Goal: Information Seeking & Learning: Learn about a topic

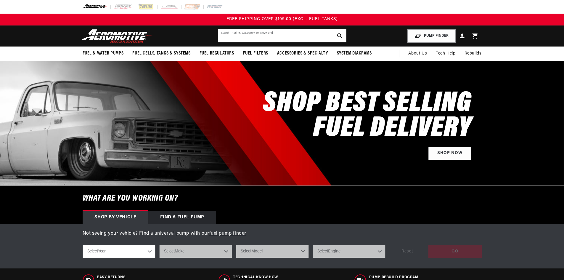
click at [275, 36] on input "text" at bounding box center [282, 35] width 128 height 13
paste input "11930"
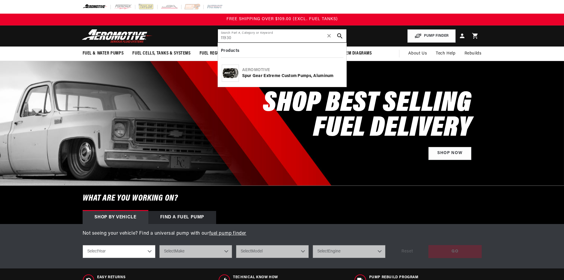
type input "11930"
click at [262, 71] on div "Aeromotive" at bounding box center [292, 70] width 100 height 6
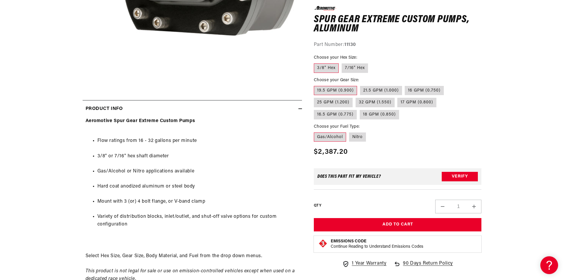
scroll to position [207, 0]
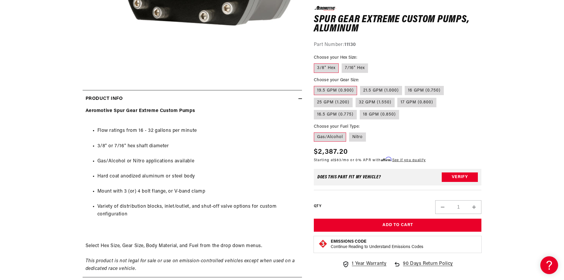
click at [517, 163] on section "0.0 star rating Write a review Spur Gear Extreme Custom Pumps, Aluminum Spur Ge…" at bounding box center [282, 103] width 564 height 469
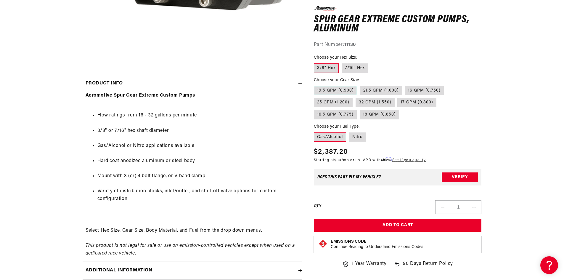
scroll to position [237, 0]
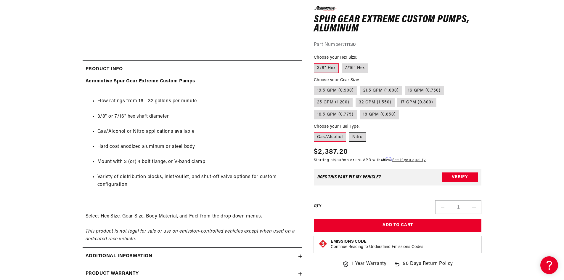
click at [360, 138] on label "Nitro" at bounding box center [357, 136] width 17 height 9
click at [349, 131] on input "Nitro" at bounding box center [349, 131] width 0 height 0
radio input "true"
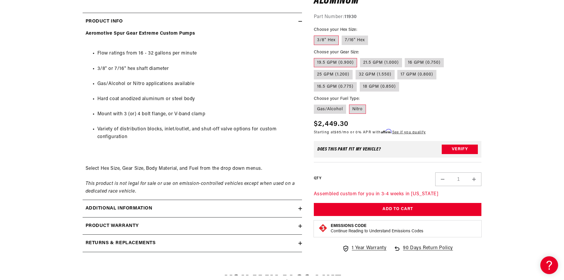
scroll to position [325, 0]
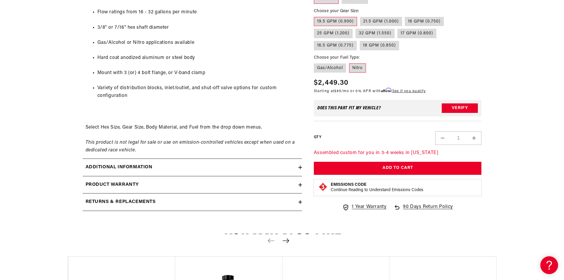
click at [297, 166] on div "Additional information" at bounding box center [191, 167] width 216 height 8
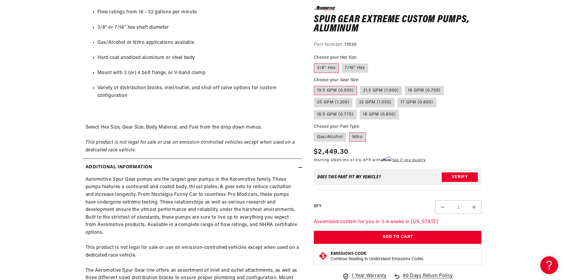
click at [297, 166] on div "Additional information" at bounding box center [191, 167] width 216 height 8
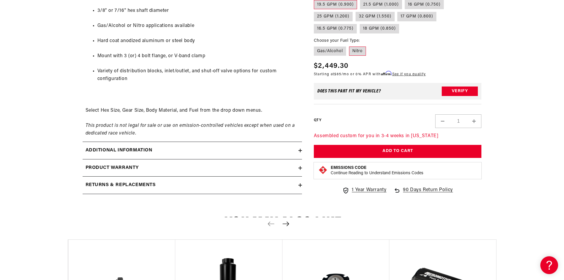
scroll to position [355, 0]
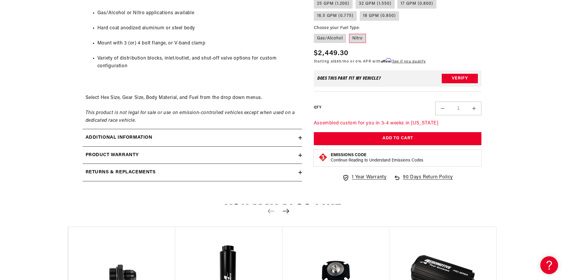
click at [293, 155] on div "Product warranty" at bounding box center [191, 155] width 216 height 8
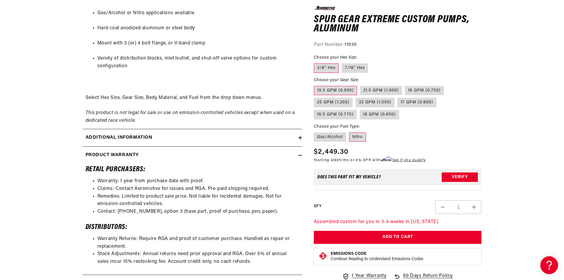
click at [293, 155] on div "Product warranty" at bounding box center [191, 155] width 216 height 8
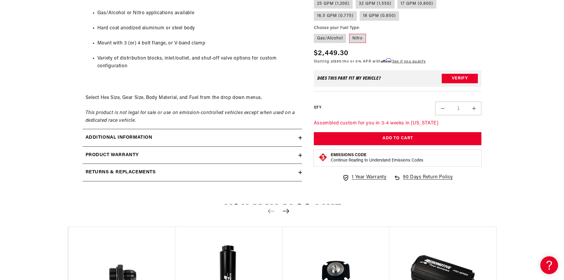
click at [290, 173] on div "Returns & replacements" at bounding box center [191, 172] width 216 height 8
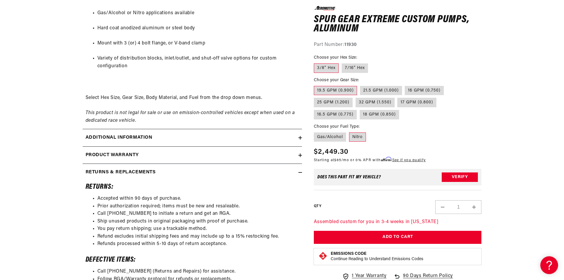
click at [290, 173] on div "Returns & replacements" at bounding box center [191, 172] width 216 height 8
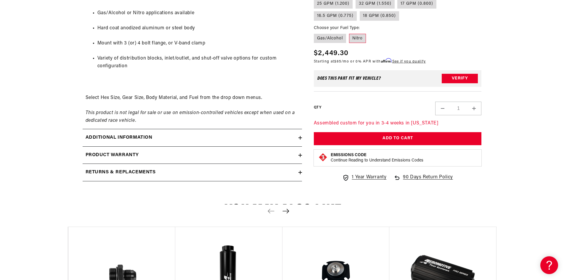
click at [290, 173] on div "Returns & replacements" at bounding box center [191, 172] width 216 height 8
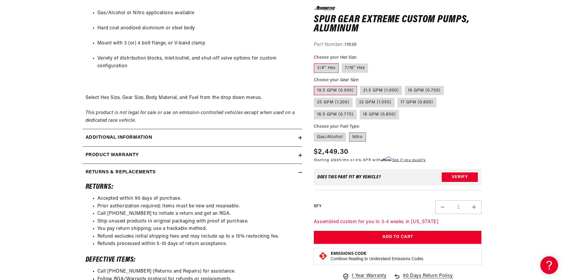
click at [290, 173] on div "Returns & replacements" at bounding box center [191, 172] width 216 height 8
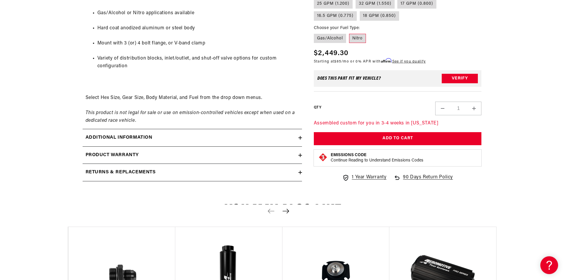
click at [289, 154] on div "Product warranty" at bounding box center [191, 155] width 216 height 8
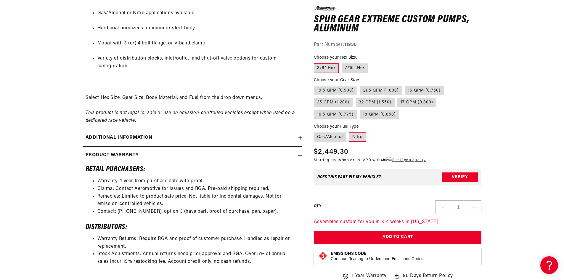
click at [289, 154] on div "Product warranty" at bounding box center [191, 155] width 216 height 8
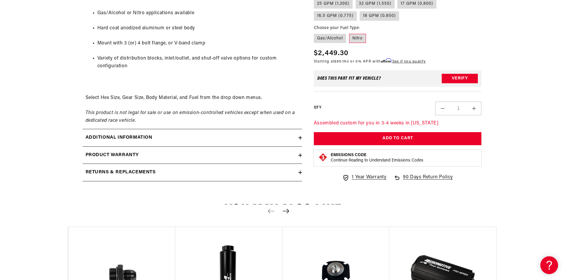
click at [290, 134] on div "Additional information" at bounding box center [191, 138] width 216 height 8
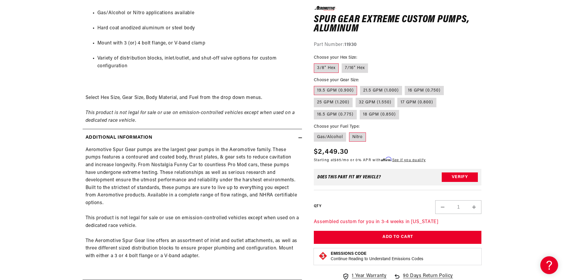
click at [290, 134] on div "Additional information" at bounding box center [191, 138] width 216 height 8
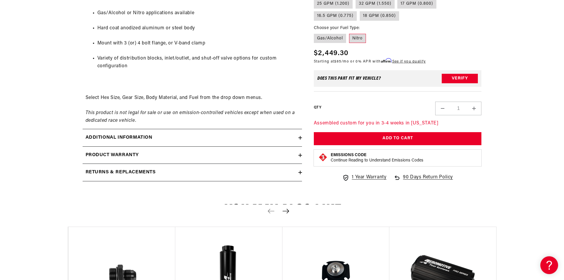
click at [293, 151] on summary "Product warranty" at bounding box center [192, 154] width 219 height 17
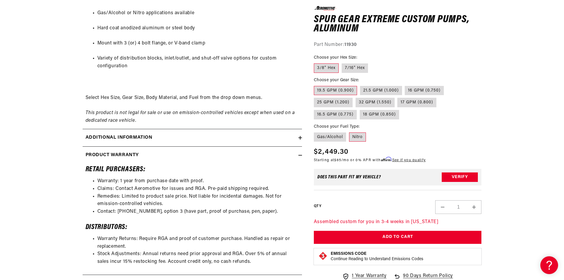
click at [293, 151] on summary "Product warranty" at bounding box center [192, 154] width 219 height 17
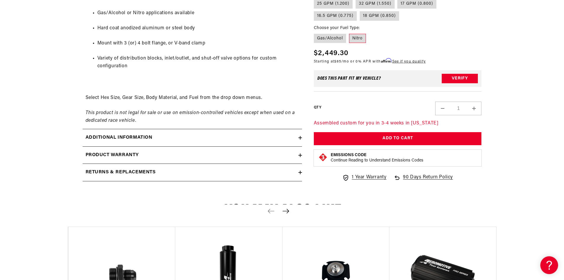
click at [295, 141] on div "Additional information" at bounding box center [191, 138] width 216 height 8
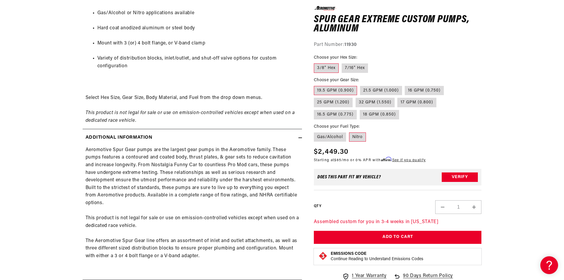
click at [295, 141] on div "Additional information" at bounding box center [191, 138] width 216 height 8
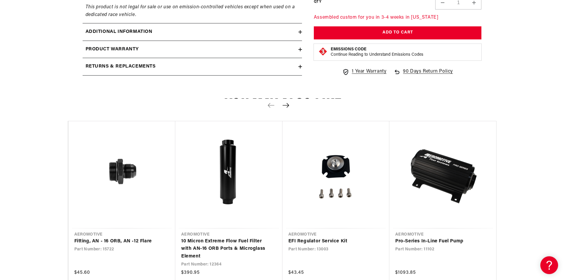
scroll to position [473, 0]
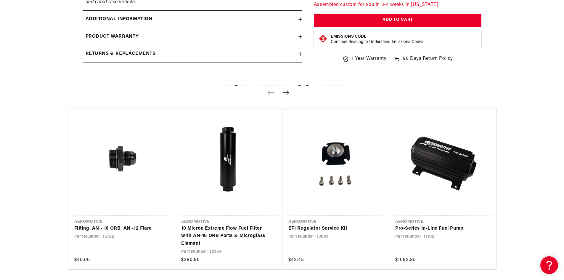
click at [146, 54] on h2 "Returns & replacements" at bounding box center [120, 54] width 70 height 8
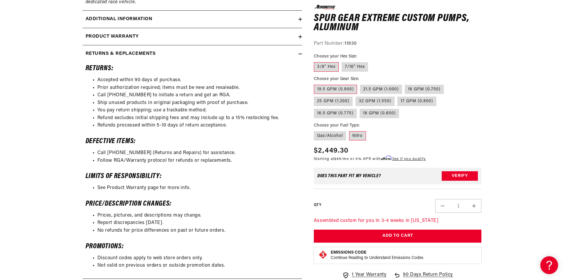
click at [146, 54] on h2 "Returns & replacements" at bounding box center [120, 54] width 70 height 8
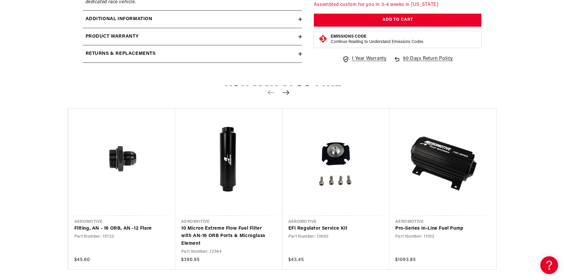
click at [256, 41] on summary "Product warranty" at bounding box center [192, 36] width 219 height 17
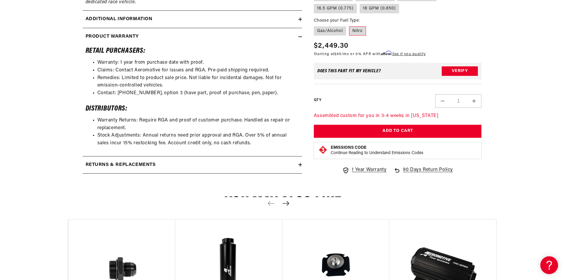
click at [256, 41] on summary "Product warranty" at bounding box center [192, 36] width 219 height 17
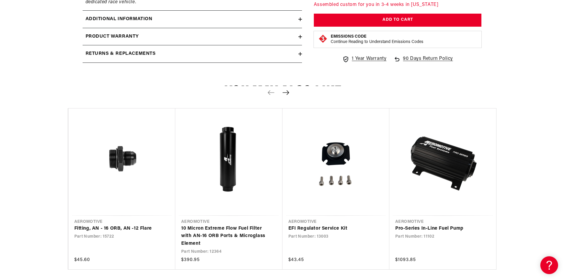
click at [265, 20] on div "Additional information" at bounding box center [191, 19] width 216 height 8
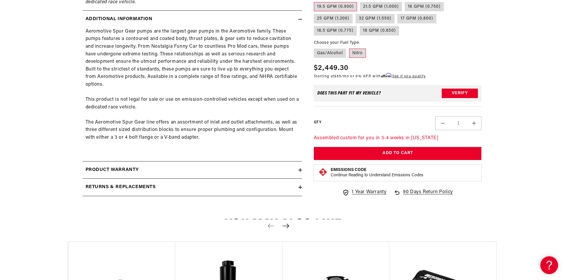
click at [265, 20] on div "Additional information" at bounding box center [191, 19] width 216 height 8
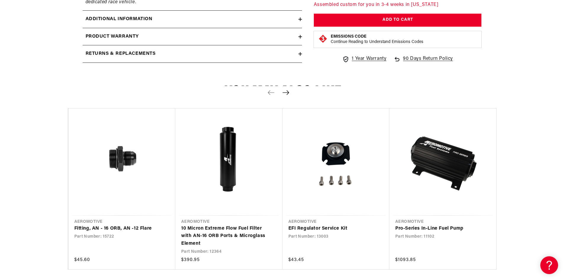
click at [262, 40] on div "Product warranty" at bounding box center [191, 37] width 216 height 8
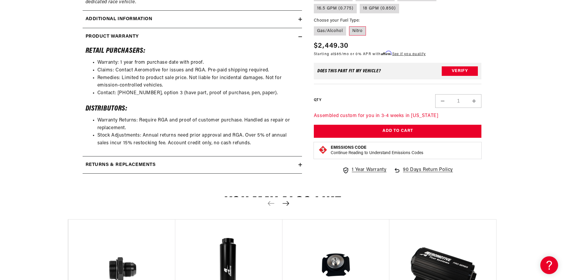
click at [262, 40] on div "Product warranty" at bounding box center [191, 37] width 216 height 8
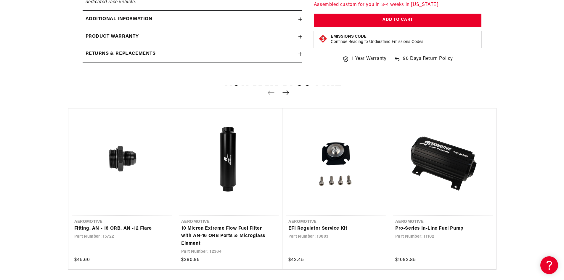
click at [265, 54] on div "Returns & replacements" at bounding box center [191, 54] width 216 height 8
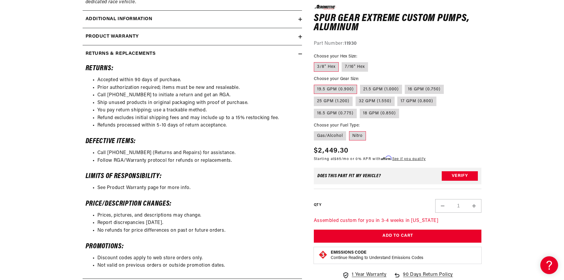
click at [265, 54] on div "Returns & replacements" at bounding box center [191, 54] width 216 height 8
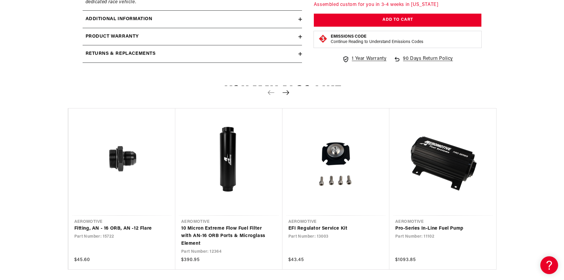
click at [267, 35] on div "Product warranty" at bounding box center [191, 37] width 216 height 8
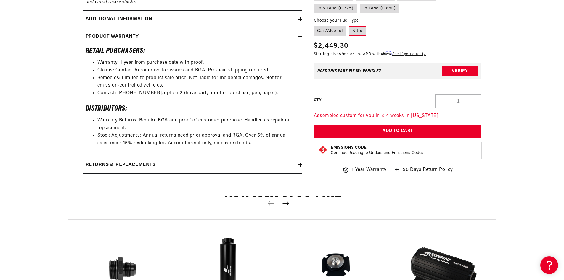
click at [267, 35] on div "Product warranty" at bounding box center [191, 37] width 216 height 8
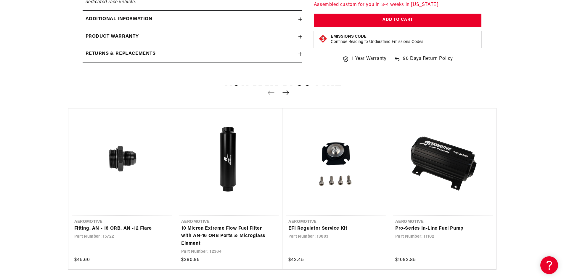
click at [253, 51] on div "Returns & replacements" at bounding box center [191, 54] width 216 height 8
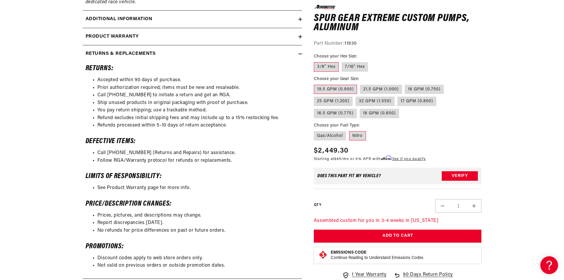
click at [253, 51] on div "Returns & replacements" at bounding box center [191, 54] width 216 height 8
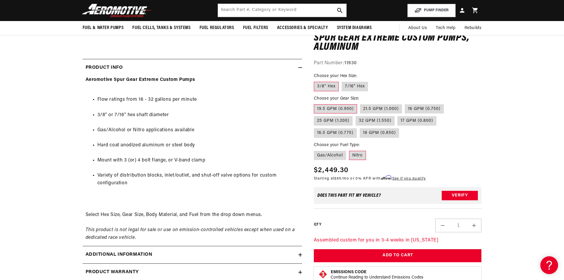
scroll to position [237, 0]
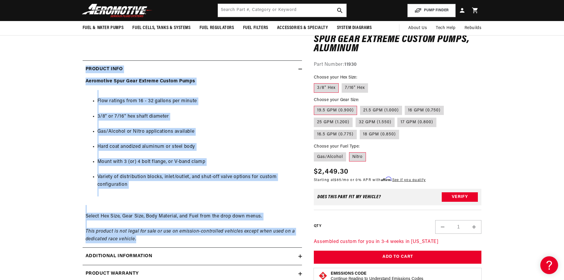
drag, startPoint x: 72, startPoint y: 65, endPoint x: 195, endPoint y: 239, distance: 212.6
click at [195, 239] on section "0.0 star rating Write a review Spur Gear Extreme Custom Pumps, Aluminum Spur Ge…" at bounding box center [282, 74] width 428 height 469
click at [195, 239] on div "Aeromotive Spur Gear Extreme Custom Pumps Flow ratings from 16 - 32 gallons per…" at bounding box center [192, 160] width 219 height 165
drag, startPoint x: 195, startPoint y: 239, endPoint x: 68, endPoint y: 71, distance: 209.9
click at [68, 71] on section "0.0 star rating Write a review Spur Gear Extreme Custom Pumps, Aluminum Spur Ge…" at bounding box center [282, 74] width 428 height 469
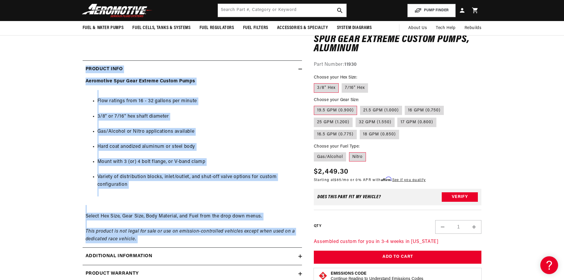
click at [231, 110] on ul "Flow ratings from 16 - 32 gallons per minute 3/8" or 7/16" hex shaft diameter G…" at bounding box center [191, 143] width 213 height 106
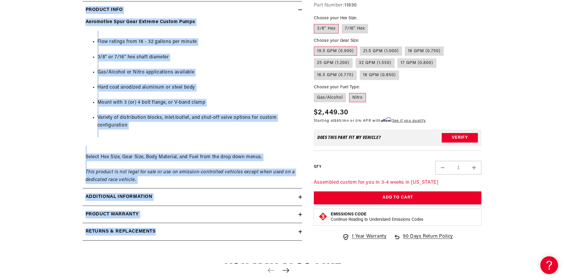
scroll to position [325, 0]
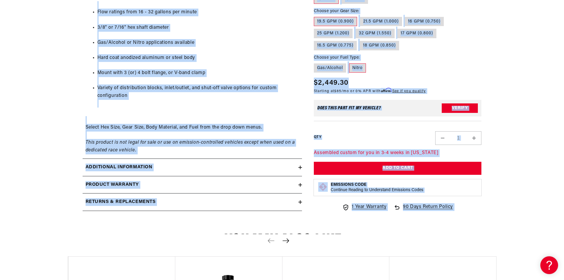
drag, startPoint x: 79, startPoint y: 66, endPoint x: 177, endPoint y: 233, distance: 194.0
click at [177, 233] on main "Home Fuel & Water Pumps Fuel Pumps Mechanical Spur Gear Extreme Custom Pumps, A…" at bounding box center [282, 200] width 564 height 929
click at [199, 208] on summary "Returns & replacements" at bounding box center [192, 201] width 219 height 17
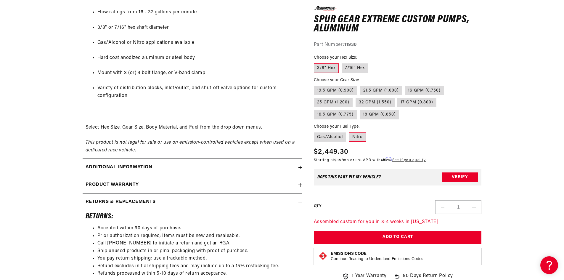
click at [199, 208] on summary "Returns & replacements" at bounding box center [192, 201] width 219 height 17
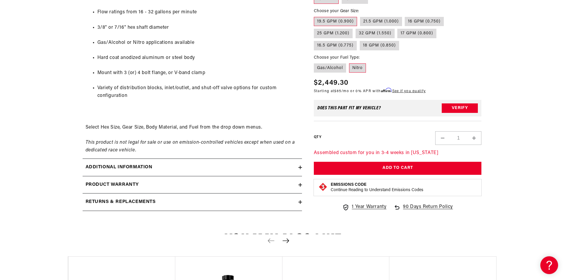
click at [219, 178] on summary "Product warranty" at bounding box center [192, 184] width 219 height 17
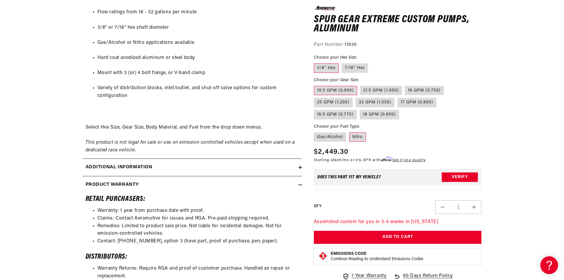
click at [219, 178] on summary "Product warranty" at bounding box center [192, 184] width 219 height 17
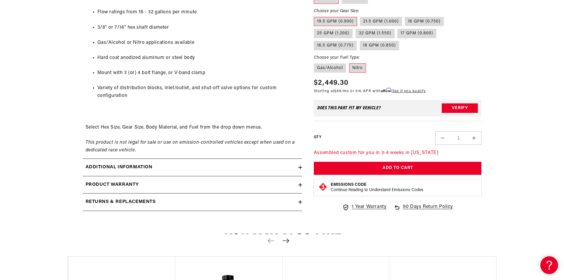
click at [227, 165] on div "Additional information" at bounding box center [191, 167] width 216 height 8
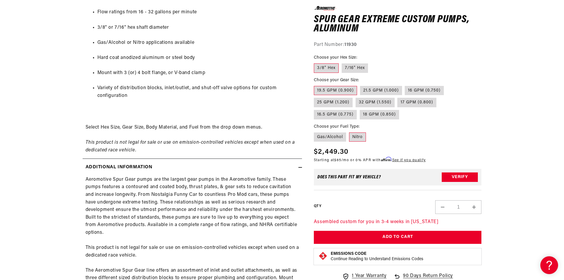
click at [227, 165] on div "Additional information" at bounding box center [191, 167] width 216 height 8
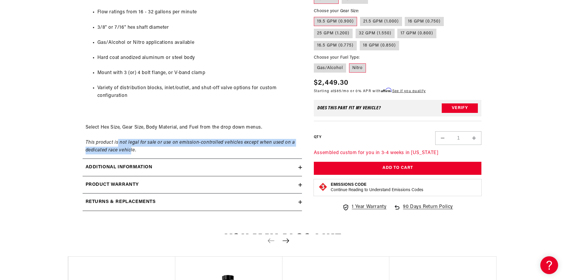
drag, startPoint x: 131, startPoint y: 147, endPoint x: 117, endPoint y: 141, distance: 15.5
click at [117, 141] on div "Aeromotive Spur Gear Extreme Custom Pumps Flow ratings from 16 - 32 gallons per…" at bounding box center [192, 71] width 219 height 165
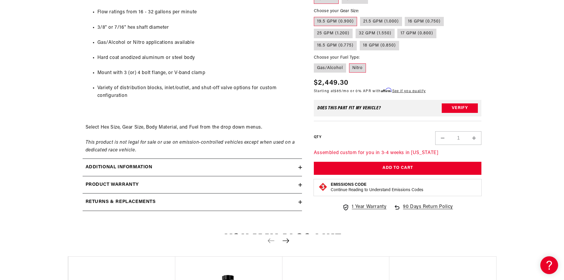
click at [140, 146] on div "Aeromotive Spur Gear Extreme Custom Pumps Flow ratings from 16 - 32 gallons per…" at bounding box center [192, 71] width 219 height 165
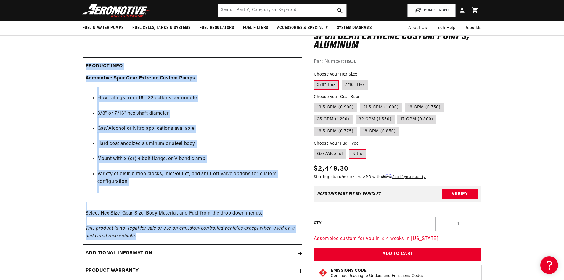
scroll to position [237, 0]
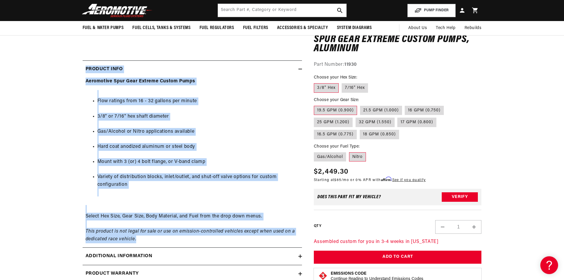
drag, startPoint x: 140, startPoint y: 148, endPoint x: 66, endPoint y: 65, distance: 111.2
click at [66, 65] on section "0.0 star rating Write a review Spur Gear Extreme Custom Pumps, Aluminum Spur Ge…" at bounding box center [282, 74] width 564 height 469
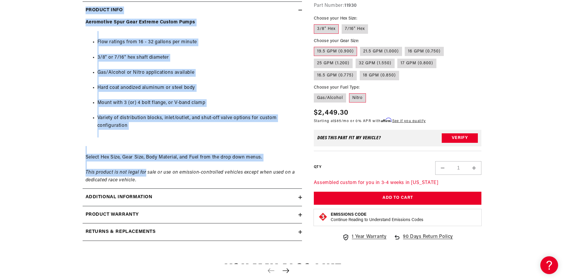
scroll to position [296, 0]
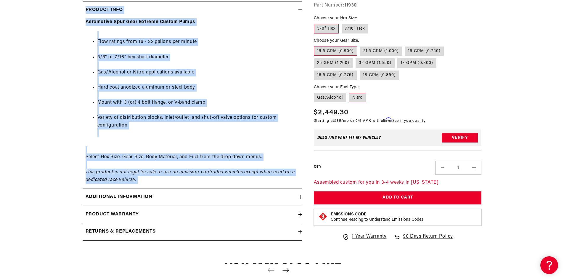
drag, startPoint x: 66, startPoint y: 65, endPoint x: 142, endPoint y: 178, distance: 136.6
click at [142, 178] on section "0.0 star rating Write a review Spur Gear Extreme Custom Pumps, Aluminum Spur Ge…" at bounding box center [282, 15] width 564 height 469
click at [142, 178] on div "Aeromotive Spur Gear Extreme Custom Pumps Flow ratings from 16 - 32 gallons per…" at bounding box center [192, 100] width 219 height 165
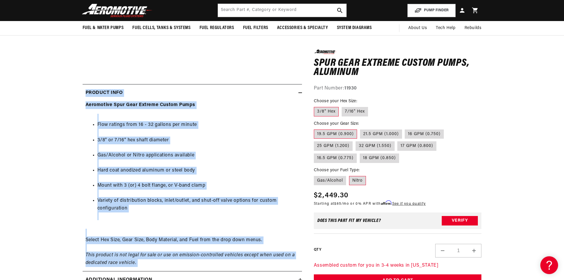
scroll to position [207, 0]
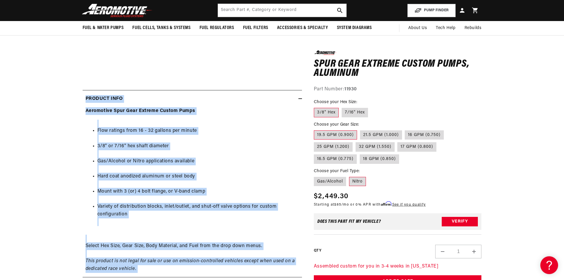
drag, startPoint x: 142, startPoint y: 178, endPoint x: 94, endPoint y: 97, distance: 94.8
click at [94, 97] on details "Product Info Aeromotive Spur Gear Extreme Custom Pumps Flow ratings from 16 - 3…" at bounding box center [192, 181] width 219 height 182
click at [42, 96] on section "0.0 star rating Write a review Spur Gear Extreme Custom Pumps, Aluminum Spur Ge…" at bounding box center [282, 103] width 564 height 469
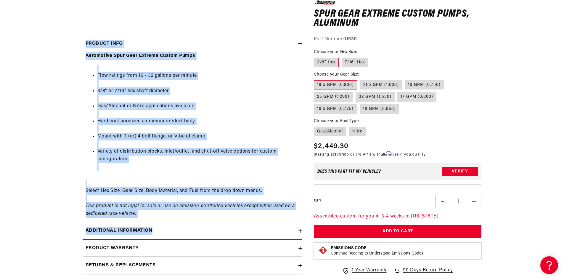
scroll to position [296, 0]
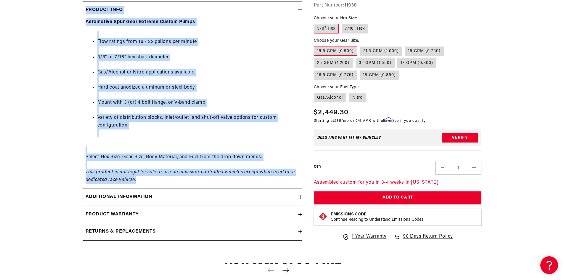
drag, startPoint x: 77, startPoint y: 97, endPoint x: 164, endPoint y: 180, distance: 120.1
click at [164, 180] on section "0.0 star rating Write a review Spur Gear Extreme Custom Pumps, Aluminum Spur Ge…" at bounding box center [282, 15] width 428 height 469
click at [164, 180] on div "Aeromotive Spur Gear Extreme Custom Pumps Flow ratings from 16 - 32 gallons per…" at bounding box center [192, 100] width 219 height 165
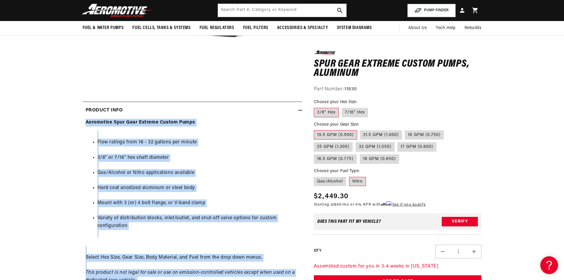
scroll to position [177, 0]
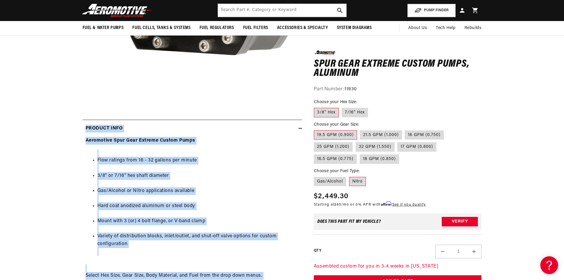
drag, startPoint x: 164, startPoint y: 180, endPoint x: 86, endPoint y: 131, distance: 91.7
click at [86, 131] on details "Product Info Aeromotive Spur Gear Extreme Custom Pumps Flow ratings from 16 - 3…" at bounding box center [192, 211] width 219 height 182
click at [65, 125] on section "0.0 star rating Write a review Spur Gear Extreme Custom Pumps, Aluminum Spur Ge…" at bounding box center [282, 133] width 564 height 469
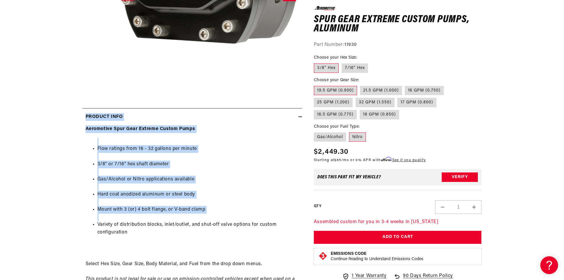
scroll to position [237, 0]
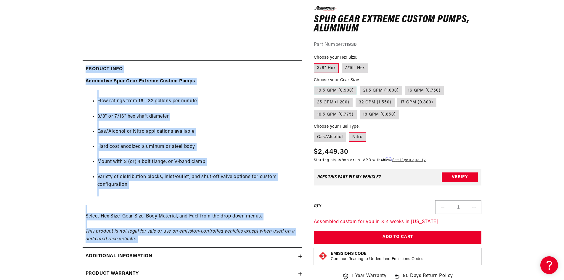
drag, startPoint x: 65, startPoint y: 125, endPoint x: 163, endPoint y: 239, distance: 150.8
click at [163, 239] on section "0.0 star rating Write a review Spur Gear Extreme Custom Pumps, Aluminum Spur Ge…" at bounding box center [282, 74] width 564 height 469
click at [163, 239] on div "Aeromotive Spur Gear Extreme Custom Pumps Flow ratings from 16 - 32 gallons per…" at bounding box center [192, 160] width 219 height 165
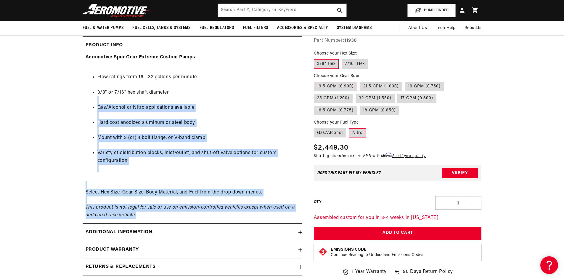
scroll to position [207, 0]
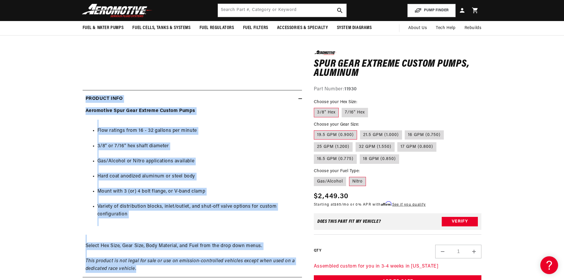
drag, startPoint x: 141, startPoint y: 182, endPoint x: 83, endPoint y: 96, distance: 103.5
click at [83, 96] on details "Product Info Aeromotive Spur Gear Extreme Custom Pumps Flow ratings from 16 - 3…" at bounding box center [192, 181] width 219 height 182
click at [83, 96] on div "Product Info" at bounding box center [191, 99] width 216 height 8
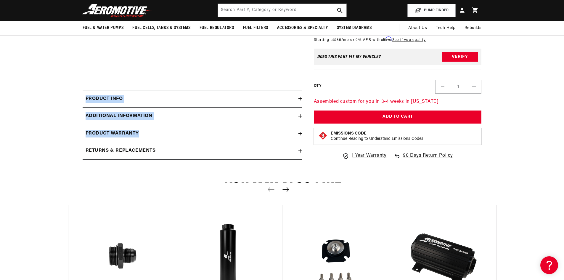
drag, startPoint x: 83, startPoint y: 96, endPoint x: 119, endPoint y: 132, distance: 51.3
click at [119, 132] on div "Product Info Aeromotive Spur Gear Extreme Custom Pumps Flow ratings from 16 - 3…" at bounding box center [192, 125] width 219 height 70
click at [134, 101] on div "Product Info" at bounding box center [191, 99] width 216 height 8
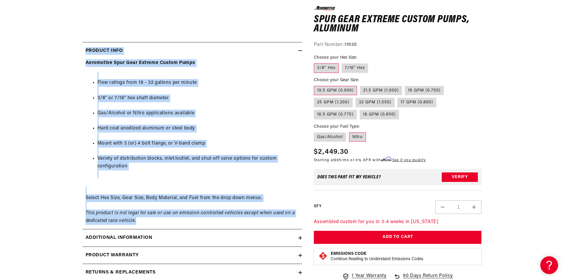
scroll to position [266, 0]
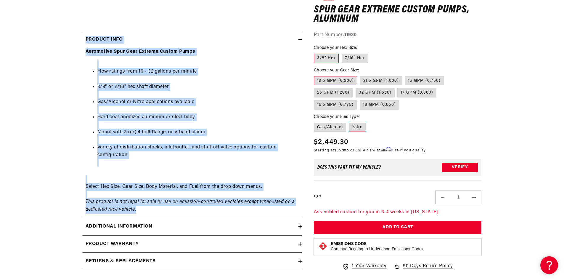
drag, startPoint x: 71, startPoint y: 94, endPoint x: 163, endPoint y: 216, distance: 152.2
click at [163, 216] on section "0.0 star rating Write a review Spur Gear Extreme Custom Pumps, Aluminum Spur Ge…" at bounding box center [282, 44] width 428 height 469
click at [136, 206] on em "This product is not legal for sale or use on emission-controlled vehicles excep…" at bounding box center [189, 205] width 209 height 12
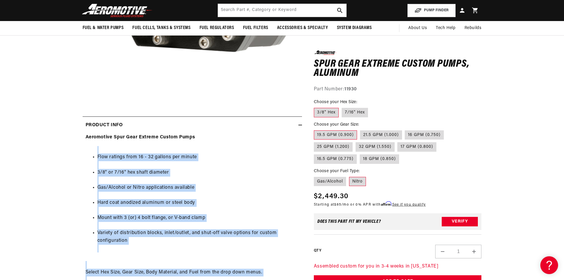
scroll to position [177, 0]
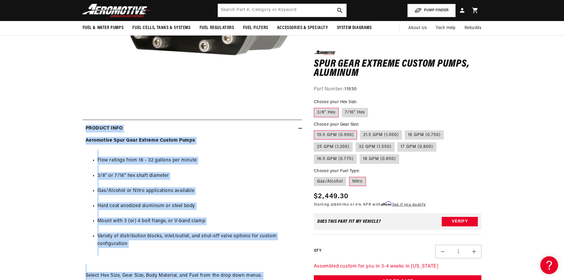
drag, startPoint x: 139, startPoint y: 207, endPoint x: 78, endPoint y: 129, distance: 99.0
click at [78, 129] on section "0.0 star rating Write a review Spur Gear Extreme Custom Pumps, Aluminum Spur Ge…" at bounding box center [282, 133] width 428 height 469
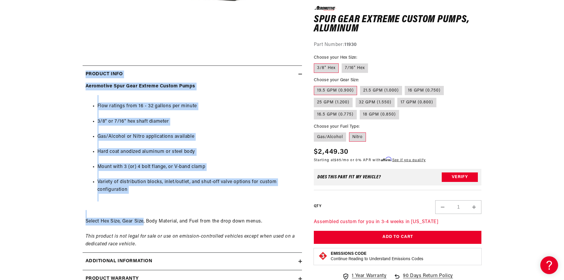
scroll to position [237, 0]
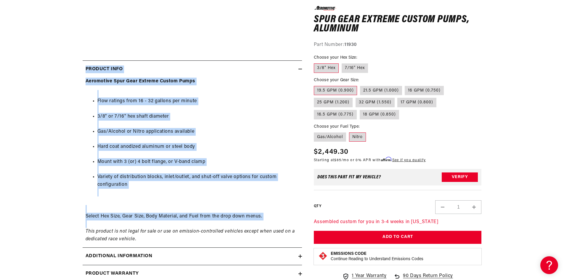
drag, startPoint x: 78, startPoint y: 129, endPoint x: 135, endPoint y: 220, distance: 108.0
click at [135, 220] on section "0.0 star rating Write a review Spur Gear Extreme Custom Pumps, Aluminum Spur Ge…" at bounding box center [282, 74] width 428 height 469
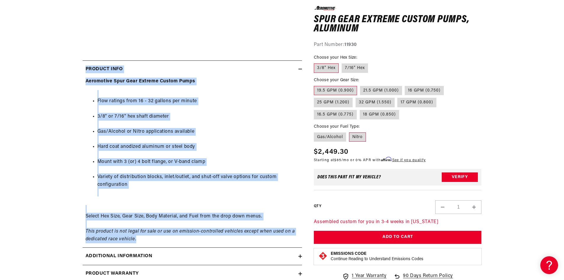
drag, startPoint x: 138, startPoint y: 238, endPoint x: 70, endPoint y: 66, distance: 185.5
click at [70, 66] on section "0.0 star rating Write a review Spur Gear Extreme Custom Pumps, Aluminum Spur Ge…" at bounding box center [282, 74] width 428 height 469
drag, startPoint x: 70, startPoint y: 66, endPoint x: 161, endPoint y: 238, distance: 194.4
click at [161, 238] on section "0.0 star rating Write a review Spur Gear Extreme Custom Pumps, Aluminum Spur Ge…" at bounding box center [282, 74] width 428 height 469
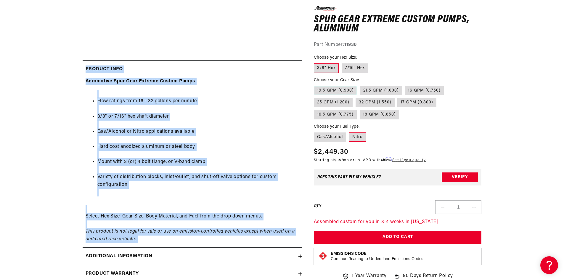
click at [161, 238] on div "Aeromotive Spur Gear Extreme Custom Pumps Flow ratings from 16 - 32 gallons per…" at bounding box center [192, 160] width 219 height 165
drag, startPoint x: 161, startPoint y: 238, endPoint x: 81, endPoint y: 67, distance: 189.0
click at [81, 67] on section "0.0 star rating Write a review Spur Gear Extreme Custom Pumps, Aluminum Spur Ge…" at bounding box center [282, 74] width 428 height 469
drag, startPoint x: 81, startPoint y: 67, endPoint x: 147, endPoint y: 236, distance: 182.2
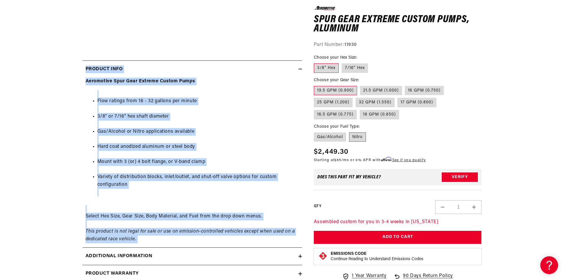
click at [147, 236] on section "0.0 star rating Write a review Spur Gear Extreme Custom Pumps, Aluminum Spur Ge…" at bounding box center [282, 74] width 428 height 469
click at [147, 236] on div "Aeromotive Spur Gear Extreme Custom Pumps Flow ratings from 16 - 32 gallons per…" at bounding box center [192, 160] width 219 height 165
drag, startPoint x: 147, startPoint y: 236, endPoint x: 72, endPoint y: 77, distance: 176.5
click at [72, 77] on section "0.0 star rating Write a review Spur Gear Extreme Custom Pumps, Aluminum Spur Ge…" at bounding box center [282, 74] width 428 height 469
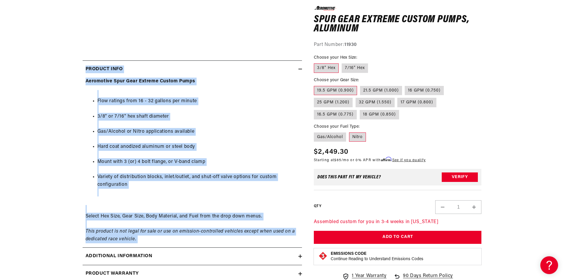
drag, startPoint x: 72, startPoint y: 77, endPoint x: 155, endPoint y: 242, distance: 185.1
click at [155, 242] on section "0.0 star rating Write a review Spur Gear Extreme Custom Pumps, Aluminum Spur Ge…" at bounding box center [282, 74] width 428 height 469
click at [155, 242] on div "Aeromotive Spur Gear Extreme Custom Pumps Flow ratings from 16 - 32 gallons per…" at bounding box center [192, 160] width 219 height 165
drag, startPoint x: 155, startPoint y: 242, endPoint x: 82, endPoint y: 75, distance: 182.6
click at [82, 75] on section "0.0 star rating Write a review Spur Gear Extreme Custom Pumps, Aluminum Spur Ge…" at bounding box center [282, 74] width 428 height 469
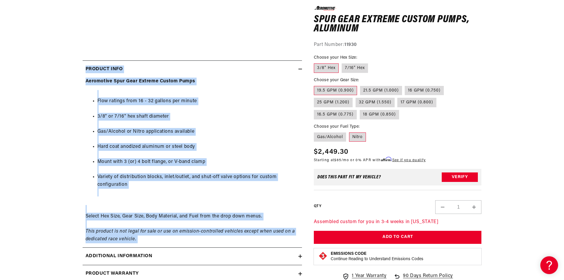
click at [83, 72] on div "Product Info" at bounding box center [191, 69] width 216 height 8
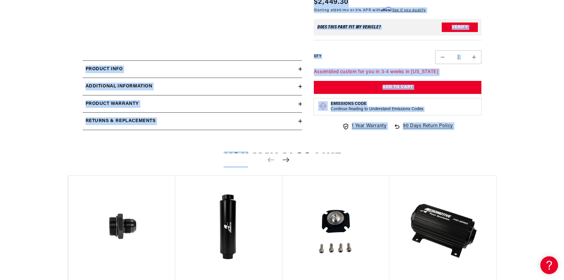
drag, startPoint x: 82, startPoint y: 72, endPoint x: 152, endPoint y: 149, distance: 104.3
click at [152, 149] on main "Home Fuel & Water Pumps Fuel Pumps Mechanical Spur Gear Extreme Custom Pumps, A…" at bounding box center [282, 204] width 564 height 760
click at [175, 70] on div "Product Info" at bounding box center [191, 69] width 216 height 8
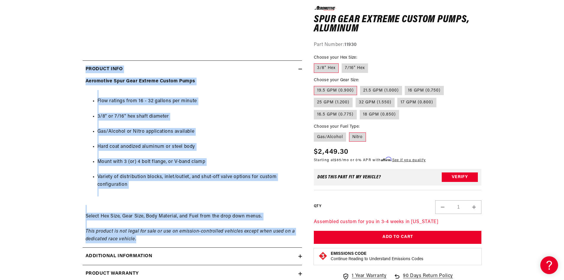
drag, startPoint x: 64, startPoint y: 62, endPoint x: 169, endPoint y: 243, distance: 208.2
click at [169, 243] on section "0.0 star rating Write a review Spur Gear Extreme Custom Pumps, Aluminum Spur Ge…" at bounding box center [282, 74] width 564 height 469
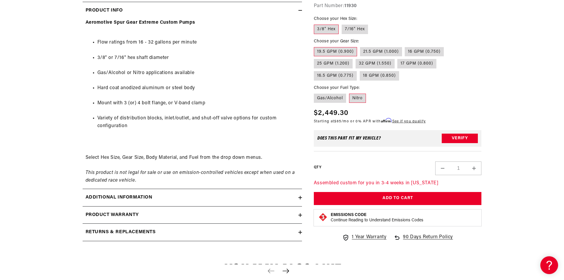
scroll to position [296, 0]
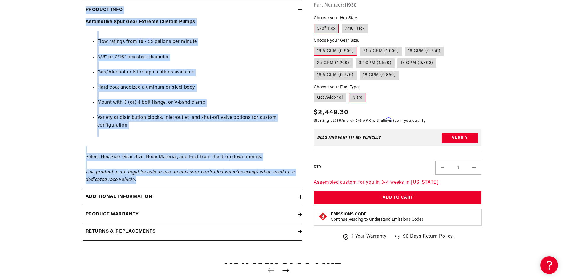
drag, startPoint x: 83, startPoint y: 6, endPoint x: 194, endPoint y: 180, distance: 206.7
click at [194, 180] on details "Product Info Aeromotive Spur Gear Extreme Custom Pumps Flow ratings from 16 - 3…" at bounding box center [192, 92] width 219 height 182
click at [194, 180] on div "Aeromotive Spur Gear Extreme Custom Pumps Flow ratings from 16 - 32 gallons per…" at bounding box center [192, 100] width 219 height 165
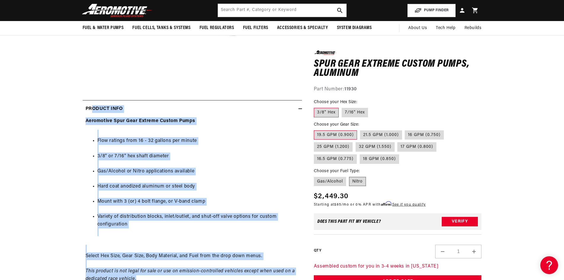
scroll to position [177, 0]
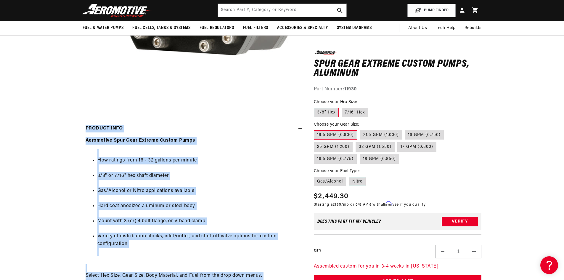
drag, startPoint x: 143, startPoint y: 209, endPoint x: 69, endPoint y: 128, distance: 109.5
click at [69, 128] on section "0.0 star rating Write a review Spur Gear Extreme Custom Pumps, Aluminum Spur Ge…" at bounding box center [282, 133] width 428 height 469
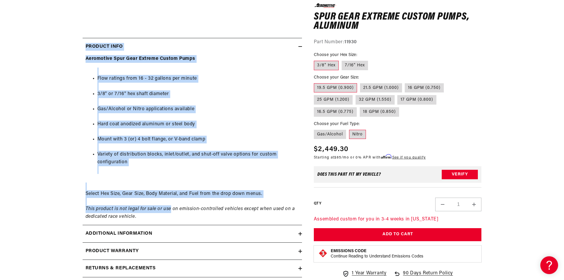
scroll to position [266, 0]
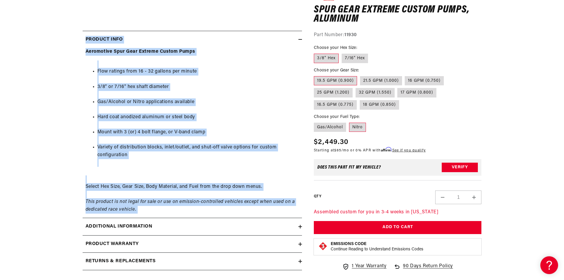
drag, startPoint x: 69, startPoint y: 128, endPoint x: 167, endPoint y: 209, distance: 127.1
click at [167, 209] on section "0.0 star rating Write a review Spur Gear Extreme Custom Pumps, Aluminum Spur Ge…" at bounding box center [282, 44] width 428 height 469
click at [167, 209] on div "Aeromotive Spur Gear Extreme Custom Pumps Flow ratings from 16 - 32 gallons per…" at bounding box center [192, 130] width 219 height 165
drag, startPoint x: 167, startPoint y: 209, endPoint x: 75, endPoint y: 43, distance: 189.8
click at [75, 43] on section "0.0 star rating Write a review Spur Gear Extreme Custom Pumps, Aluminum Spur Ge…" at bounding box center [282, 44] width 428 height 469
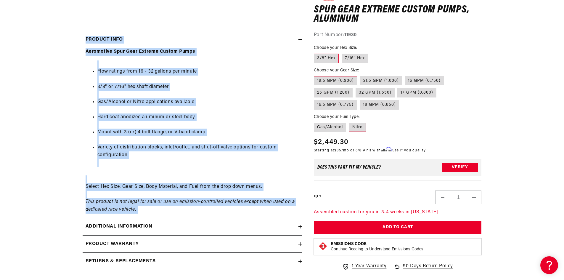
click at [75, 43] on section "0.0 star rating Write a review Spur Gear Extreme Custom Pumps, Aluminum Spur Ge…" at bounding box center [282, 44] width 428 height 469
drag, startPoint x: 75, startPoint y: 43, endPoint x: 201, endPoint y: 206, distance: 205.3
click at [201, 206] on section "0.0 star rating Write a review Spur Gear Extreme Custom Pumps, Aluminum Spur Ge…" at bounding box center [282, 44] width 428 height 469
click at [201, 206] on div "Aeromotive Spur Gear Extreme Custom Pumps Flow ratings from 16 - 32 gallons per…" at bounding box center [192, 130] width 219 height 165
drag, startPoint x: 121, startPoint y: 154, endPoint x: 61, endPoint y: 36, distance: 132.0
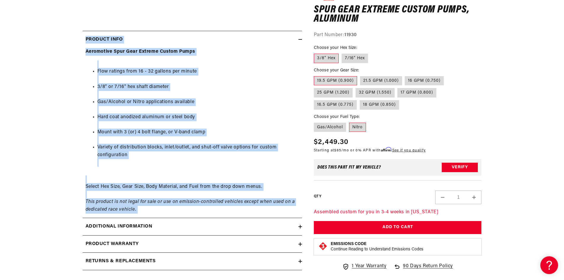
click at [61, 36] on section "0.0 star rating Write a review Spur Gear Extreme Custom Pumps, Aluminum Spur Ge…" at bounding box center [282, 44] width 564 height 469
drag, startPoint x: 61, startPoint y: 36, endPoint x: 242, endPoint y: 209, distance: 249.8
click at [242, 209] on section "0.0 star rating Write a review Spur Gear Extreme Custom Pumps, Aluminum Spur Ge…" at bounding box center [282, 44] width 564 height 469
click at [242, 209] on div "Aeromotive Spur Gear Extreme Custom Pumps Flow ratings from 16 - 32 gallons per…" at bounding box center [192, 130] width 219 height 165
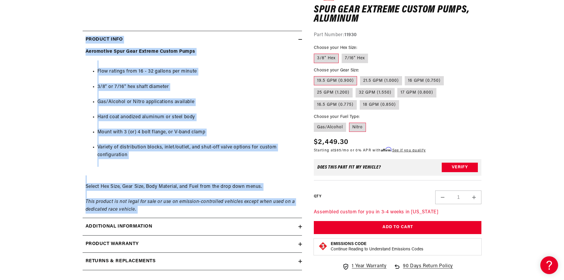
drag, startPoint x: 242, startPoint y: 209, endPoint x: 76, endPoint y: 37, distance: 239.1
click at [76, 37] on section "0.0 star rating Write a review Spur Gear Extreme Custom Pumps, Aluminum Spur Ge…" at bounding box center [282, 44] width 428 height 469
drag, startPoint x: 76, startPoint y: 37, endPoint x: 240, endPoint y: 208, distance: 237.0
click at [240, 208] on section "0.0 star rating Write a review Spur Gear Extreme Custom Pumps, Aluminum Spur Ge…" at bounding box center [282, 44] width 428 height 469
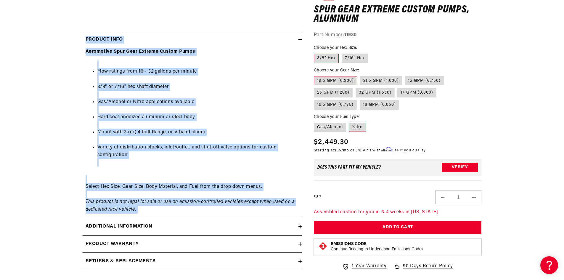
click at [240, 208] on div "Aeromotive Spur Gear Extreme Custom Pumps Flow ratings from 16 - 32 gallons per…" at bounding box center [192, 130] width 219 height 165
drag, startPoint x: 240, startPoint y: 208, endPoint x: 49, endPoint y: 36, distance: 256.8
click at [49, 36] on section "0.0 star rating Write a review Spur Gear Extreme Custom Pumps, Aluminum Spur Ge…" at bounding box center [282, 44] width 564 height 469
drag, startPoint x: 49, startPoint y: 36, endPoint x: 231, endPoint y: 209, distance: 251.1
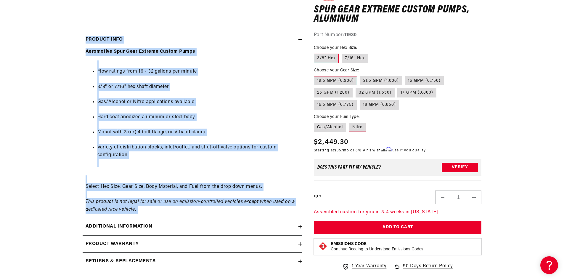
click at [231, 209] on section "0.0 star rating Write a review Spur Gear Extreme Custom Pumps, Aluminum Spur Ge…" at bounding box center [282, 44] width 564 height 469
click at [231, 209] on div "Aeromotive Spur Gear Extreme Custom Pumps Flow ratings from 16 - 32 gallons per…" at bounding box center [192, 130] width 219 height 165
drag, startPoint x: 231, startPoint y: 209, endPoint x: 20, endPoint y: 37, distance: 272.8
click at [20, 37] on section "0.0 star rating Write a review Spur Gear Extreme Custom Pumps, Aluminum Spur Ge…" at bounding box center [282, 44] width 564 height 469
click at [70, 33] on section "0.0 star rating Write a review Spur Gear Extreme Custom Pumps, Aluminum Spur Ge…" at bounding box center [282, 44] width 428 height 469
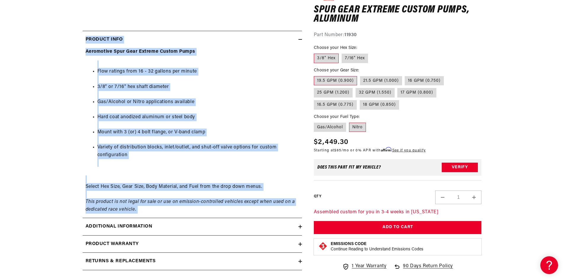
drag, startPoint x: 70, startPoint y: 33, endPoint x: 213, endPoint y: 210, distance: 228.0
click at [213, 210] on section "0.0 star rating Write a review Spur Gear Extreme Custom Pumps, Aluminum Spur Ge…" at bounding box center [282, 44] width 428 height 469
click at [213, 210] on div "Aeromotive Spur Gear Extreme Custom Pumps Flow ratings from 16 - 32 gallons per…" at bounding box center [192, 130] width 219 height 165
drag, startPoint x: 213, startPoint y: 210, endPoint x: 65, endPoint y: 35, distance: 228.8
click at [65, 35] on section "0.0 star rating Write a review Spur Gear Extreme Custom Pumps, Aluminum Spur Ge…" at bounding box center [282, 44] width 564 height 469
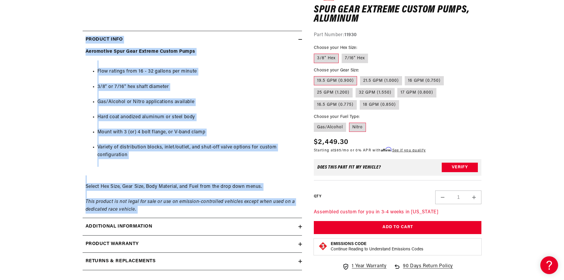
click at [65, 35] on section "0.0 star rating Write a review Spur Gear Extreme Custom Pumps, Aluminum Spur Ge…" at bounding box center [282, 44] width 564 height 469
drag, startPoint x: 65, startPoint y: 35, endPoint x: 196, endPoint y: 209, distance: 217.2
click at [196, 209] on section "0.0 star rating Write a review Spur Gear Extreme Custom Pumps, Aluminum Spur Ge…" at bounding box center [282, 44] width 564 height 469
click at [196, 209] on div "Aeromotive Spur Gear Extreme Custom Pumps Flow ratings from 16 - 32 gallons per…" at bounding box center [192, 130] width 219 height 165
drag, startPoint x: 196, startPoint y: 209, endPoint x: 87, endPoint y: 45, distance: 197.3
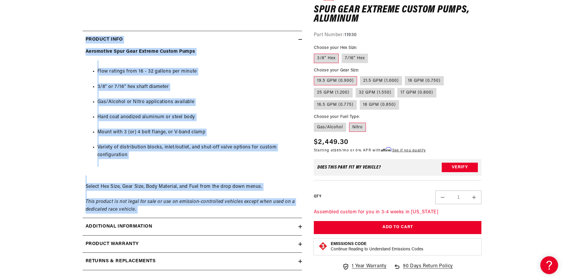
click at [87, 45] on details "Product Info Aeromotive Spur Gear Extreme Custom Pumps Flow ratings from 16 - 3…" at bounding box center [192, 122] width 219 height 182
click at [195, 69] on li "Flow ratings from 16 - 32 gallons per minute" at bounding box center [197, 72] width 201 height 8
drag, startPoint x: 103, startPoint y: 47, endPoint x: 138, endPoint y: 210, distance: 166.5
click at [138, 210] on section "0.0 star rating Write a review Spur Gear Extreme Custom Pumps, Aluminum Spur Ge…" at bounding box center [282, 44] width 428 height 469
click at [138, 210] on div "Aeromotive Spur Gear Extreme Custom Pumps Flow ratings from 16 - 32 gallons per…" at bounding box center [192, 130] width 219 height 165
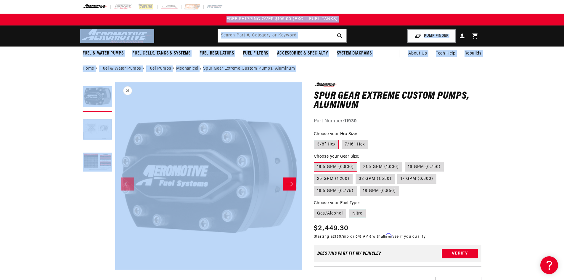
scroll to position [0, 0]
drag, startPoint x: 138, startPoint y: 210, endPoint x: 117, endPoint y: 229, distance: 28.7
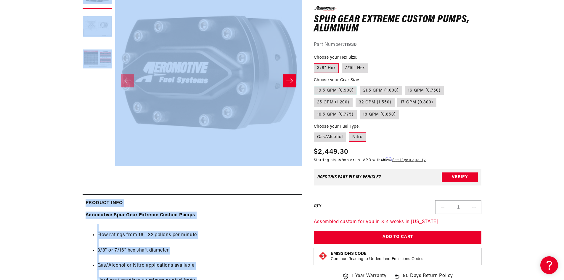
scroll to position [177, 0]
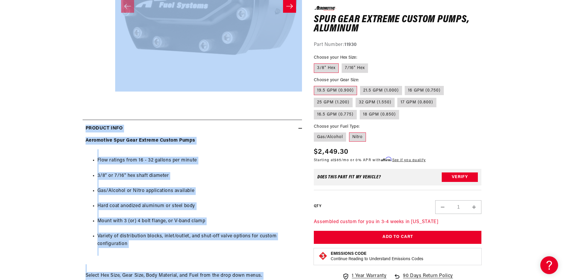
click at [277, 175] on li "3/8" or 7/16" hex shaft diameter" at bounding box center [197, 176] width 201 height 8
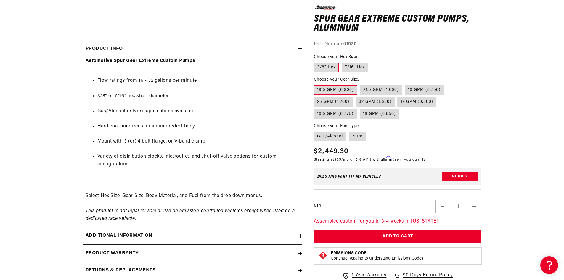
scroll to position [266, 0]
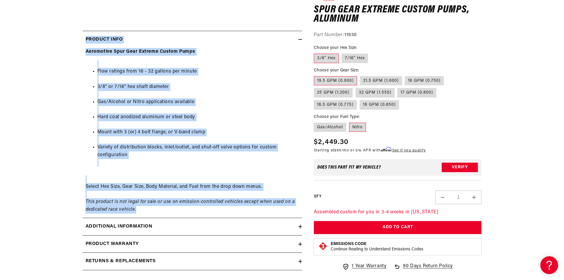
drag, startPoint x: 139, startPoint y: 209, endPoint x: 76, endPoint y: 40, distance: 180.3
click at [76, 40] on section "0.0 star rating Write a review Spur Gear Extreme Custom Pumps, Aluminum Spur Ge…" at bounding box center [282, 44] width 428 height 469
drag, startPoint x: 76, startPoint y: 40, endPoint x: 165, endPoint y: 212, distance: 193.0
click at [165, 212] on section "0.0 star rating Write a review Spur Gear Extreme Custom Pumps, Aluminum Spur Ge…" at bounding box center [282, 44] width 428 height 469
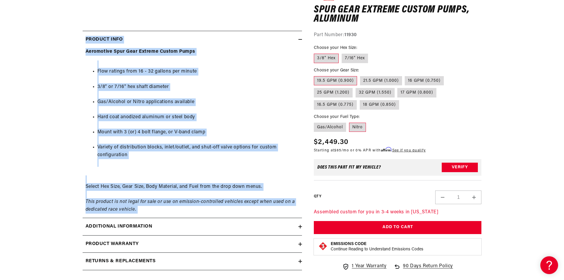
click at [165, 212] on div "Aeromotive Spur Gear Extreme Custom Pumps Flow ratings from 16 - 32 gallons per…" at bounding box center [192, 130] width 219 height 165
drag, startPoint x: 165, startPoint y: 212, endPoint x: 35, endPoint y: 18, distance: 232.7
click at [35, 18] on section "0.0 star rating Write a review Spur Gear Extreme Custom Pumps, Aluminum Spur Ge…" at bounding box center [282, 44] width 564 height 469
click at [285, 62] on ul "Flow ratings from 16 - 32 gallons per minute 3/8" or 7/16" hex shaft diameter G…" at bounding box center [191, 113] width 213 height 106
drag, startPoint x: 78, startPoint y: 35, endPoint x: 194, endPoint y: 207, distance: 207.3
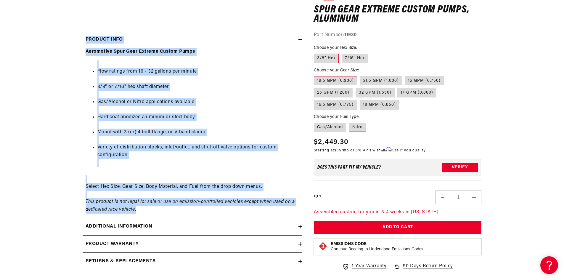
click at [194, 207] on section "0.0 star rating Write a review Spur Gear Extreme Custom Pumps, Aluminum Spur Ge…" at bounding box center [282, 44] width 428 height 469
click at [194, 207] on div "Aeromotive Spur Gear Extreme Custom Pumps Flow ratings from 16 - 32 gallons per…" at bounding box center [192, 130] width 219 height 165
drag, startPoint x: 194, startPoint y: 207, endPoint x: 68, endPoint y: 33, distance: 215.7
click at [68, 33] on section "0.0 star rating Write a review Spur Gear Extreme Custom Pumps, Aluminum Spur Ge…" at bounding box center [282, 44] width 428 height 469
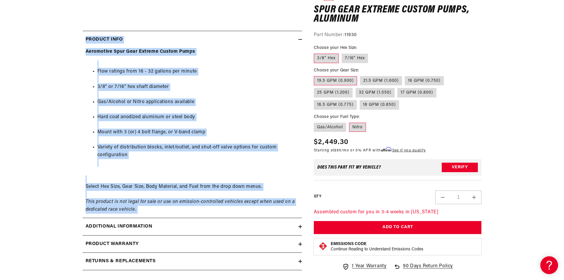
drag, startPoint x: 68, startPoint y: 33, endPoint x: 186, endPoint y: 208, distance: 211.4
click at [186, 208] on section "0.0 star rating Write a review Spur Gear Extreme Custom Pumps, Aluminum Spur Ge…" at bounding box center [282, 44] width 428 height 469
click at [186, 208] on div "Aeromotive Spur Gear Extreme Custom Pumps Flow ratings from 16 - 32 gallons per…" at bounding box center [192, 130] width 219 height 165
drag, startPoint x: 186, startPoint y: 208, endPoint x: 82, endPoint y: 43, distance: 194.3
click at [83, 43] on details "Product Info Aeromotive Spur Gear Extreme Custom Pumps Flow ratings from 16 - 3…" at bounding box center [192, 122] width 219 height 182
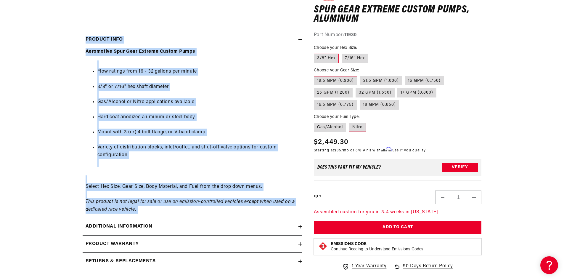
click at [83, 43] on summary "Product Info" at bounding box center [192, 39] width 219 height 17
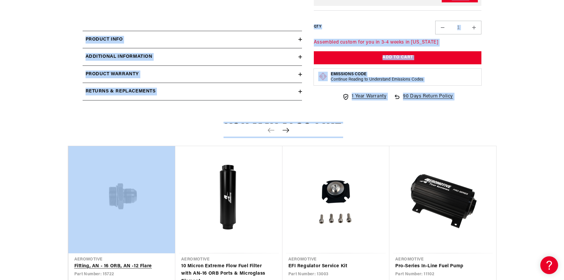
drag, startPoint x: 82, startPoint y: 43, endPoint x: 151, endPoint y: 147, distance: 124.1
click at [151, 147] on main "Home Fuel & Water Pumps Fuel Pumps Mechanical Spur Gear Extreme Custom Pumps, A…" at bounding box center [282, 175] width 564 height 760
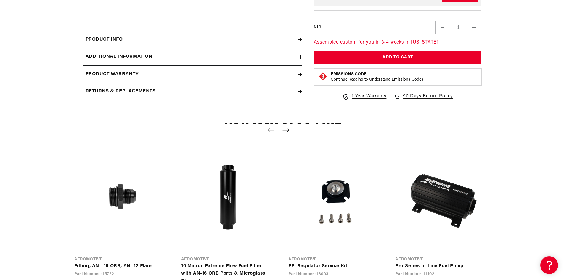
click at [238, 17] on div "Watch Video" at bounding box center [208, 12] width 187 height 13
click at [234, 40] on div "Product Info" at bounding box center [191, 40] width 216 height 8
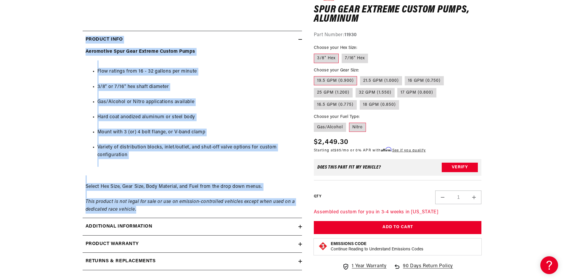
drag, startPoint x: 70, startPoint y: 33, endPoint x: 147, endPoint y: 207, distance: 190.6
click at [147, 207] on section "0.0 star rating Write a review Spur Gear Extreme Custom Pumps, Aluminum Spur Ge…" at bounding box center [282, 44] width 428 height 469
click at [201, 157] on li "Variety of distribution blocks, inlet/outlet, and shut-off valve options for cu…" at bounding box center [197, 150] width 201 height 15
drag, startPoint x: 81, startPoint y: 34, endPoint x: 177, endPoint y: 208, distance: 199.3
click at [177, 208] on section "0.0 star rating Write a review Spur Gear Extreme Custom Pumps, Aluminum Spur Ge…" at bounding box center [282, 44] width 428 height 469
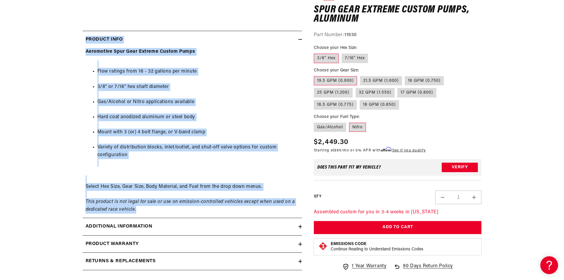
click at [177, 208] on div "Aeromotive Spur Gear Extreme Custom Pumps Flow ratings from 16 - 32 gallons per…" at bounding box center [192, 130] width 219 height 165
drag, startPoint x: 177, startPoint y: 208, endPoint x: 76, endPoint y: 43, distance: 193.9
click at [76, 43] on section "0.0 star rating Write a review Spur Gear Extreme Custom Pumps, Aluminum Spur Ge…" at bounding box center [282, 44] width 428 height 469
drag, startPoint x: 76, startPoint y: 43, endPoint x: 155, endPoint y: 209, distance: 184.2
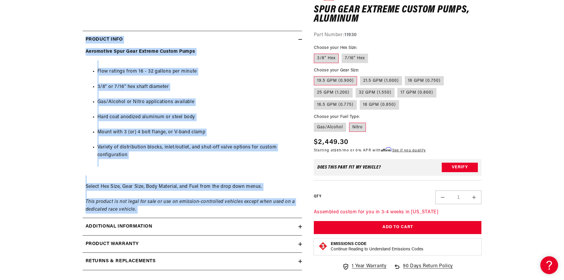
click at [155, 209] on section "0.0 star rating Write a review Spur Gear Extreme Custom Pumps, Aluminum Spur Ge…" at bounding box center [282, 44] width 428 height 469
click at [155, 209] on div "Aeromotive Spur Gear Extreme Custom Pumps Flow ratings from 16 - 32 gallons per…" at bounding box center [192, 130] width 219 height 165
drag, startPoint x: 155, startPoint y: 209, endPoint x: 77, endPoint y: 31, distance: 194.4
click at [77, 31] on section "0.0 star rating Write a review Spur Gear Extreme Custom Pumps, Aluminum Spur Ge…" at bounding box center [282, 44] width 428 height 469
click at [77, 37] on section "0.0 star rating Write a review Spur Gear Extreme Custom Pumps, Aluminum Spur Ge…" at bounding box center [282, 44] width 428 height 469
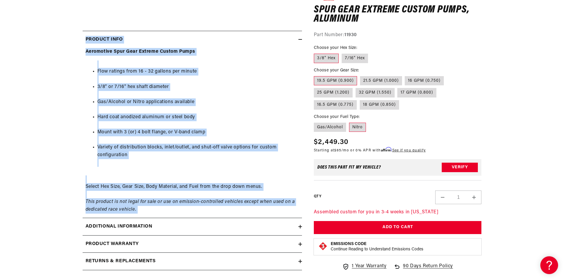
drag, startPoint x: 77, startPoint y: 37, endPoint x: 162, endPoint y: 206, distance: 189.2
click at [162, 206] on section "0.0 star rating Write a review Spur Gear Extreme Custom Pumps, Aluminum Spur Ge…" at bounding box center [282, 44] width 428 height 469
click at [162, 206] on div "Aeromotive Spur Gear Extreme Custom Pumps Flow ratings from 16 - 32 gallons per…" at bounding box center [192, 130] width 219 height 165
drag, startPoint x: 162, startPoint y: 206, endPoint x: 64, endPoint y: 40, distance: 192.7
click at [64, 40] on section "0.0 star rating Write a review Spur Gear Extreme Custom Pumps, Aluminum Spur Ge…" at bounding box center [282, 44] width 564 height 469
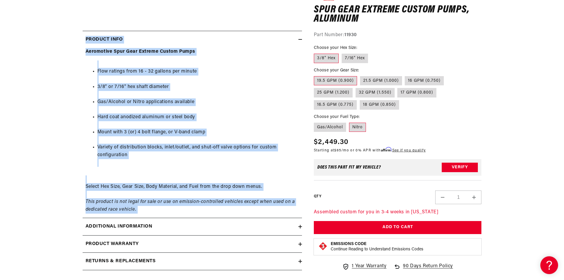
click at [64, 40] on section "0.0 star rating Write a review Spur Gear Extreme Custom Pumps, Aluminum Spur Ge…" at bounding box center [282, 44] width 564 height 469
drag, startPoint x: 64, startPoint y: 40, endPoint x: 138, endPoint y: 210, distance: 185.2
click at [138, 210] on section "0.0 star rating Write a review Spur Gear Extreme Custom Pumps, Aluminum Spur Ge…" at bounding box center [282, 44] width 564 height 469
click at [138, 210] on div "Aeromotive Spur Gear Extreme Custom Pumps Flow ratings from 16 - 32 gallons per…" at bounding box center [192, 130] width 219 height 165
drag, startPoint x: 138, startPoint y: 210, endPoint x: 79, endPoint y: 36, distance: 183.7
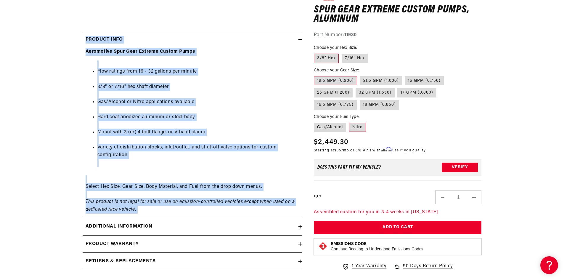
click at [79, 36] on section "0.0 star rating Write a review Spur Gear Extreme Custom Pumps, Aluminum Spur Ge…" at bounding box center [282, 44] width 428 height 469
drag, startPoint x: 79, startPoint y: 36, endPoint x: 205, endPoint y: 210, distance: 215.3
click at [205, 210] on section "0.0 star rating Write a review Spur Gear Extreme Custom Pumps, Aluminum Spur Ge…" at bounding box center [282, 44] width 428 height 469
click at [205, 210] on div "Aeromotive Spur Gear Extreme Custom Pumps Flow ratings from 16 - 32 gallons per…" at bounding box center [192, 130] width 219 height 165
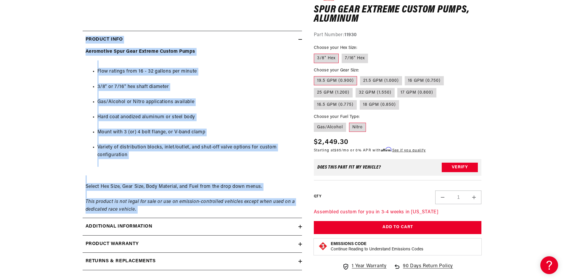
drag, startPoint x: 205, startPoint y: 210, endPoint x: 0, endPoint y: 12, distance: 285.3
click at [0, 12] on section "0.0 star rating Write a review Spur Gear Extreme Custom Pumps, Aluminum Spur Ge…" at bounding box center [282, 44] width 564 height 469
click at [232, 21] on div "0.0 star rating Write a review Spur Gear Extreme Custom Pumps, Aluminum Spur Ge…" at bounding box center [192, 43] width 219 height 454
drag, startPoint x: 76, startPoint y: 32, endPoint x: 198, endPoint y: 207, distance: 213.8
click at [198, 207] on section "0.0 star rating Write a review Spur Gear Extreme Custom Pumps, Aluminum Spur Ge…" at bounding box center [282, 44] width 428 height 469
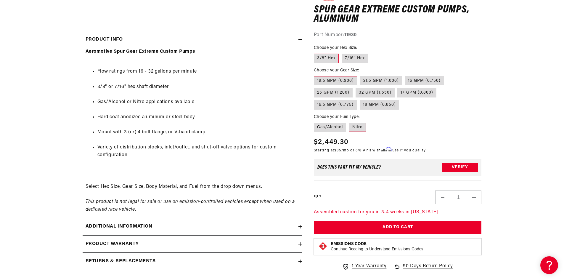
click at [489, 117] on section "0.0 star rating Write a review Spur Gear Extreme Custom Pumps, Aluminum Spur Ge…" at bounding box center [282, 44] width 428 height 469
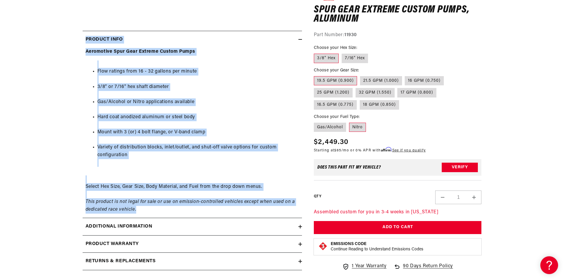
drag, startPoint x: 137, startPoint y: 208, endPoint x: 78, endPoint y: 39, distance: 178.9
click at [78, 39] on section "0.0 star rating Write a review Spur Gear Extreme Custom Pumps, Aluminum Spur Ge…" at bounding box center [282, 44] width 428 height 469
drag, startPoint x: 78, startPoint y: 39, endPoint x: 154, endPoint y: 209, distance: 185.8
click at [154, 209] on section "0.0 star rating Write a review Spur Gear Extreme Custom Pumps, Aluminum Spur Ge…" at bounding box center [282, 44] width 428 height 469
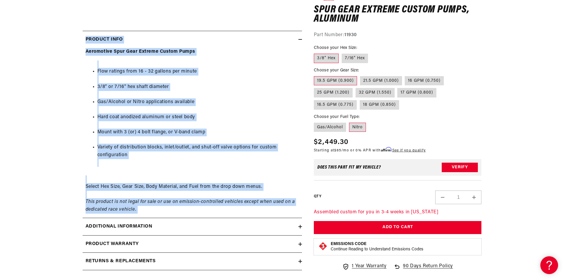
click at [154, 209] on div "Aeromotive Spur Gear Extreme Custom Pumps Flow ratings from 16 - 32 gallons per…" at bounding box center [192, 130] width 219 height 165
drag, startPoint x: 154, startPoint y: 209, endPoint x: 70, endPoint y: 41, distance: 187.9
click at [70, 41] on section "0.0 star rating Write a review Spur Gear Extreme Custom Pumps, Aluminum Spur Ge…" at bounding box center [282, 44] width 428 height 469
drag, startPoint x: 70, startPoint y: 41, endPoint x: 164, endPoint y: 208, distance: 192.5
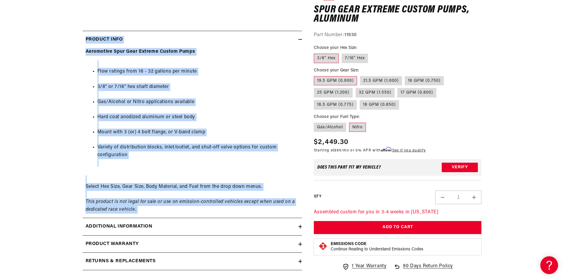
click at [164, 208] on section "0.0 star rating Write a review Spur Gear Extreme Custom Pumps, Aluminum Spur Ge…" at bounding box center [282, 44] width 428 height 469
click at [164, 208] on div "Aeromotive Spur Gear Extreme Custom Pumps Flow ratings from 16 - 32 gallons per…" at bounding box center [192, 130] width 219 height 165
drag, startPoint x: 164, startPoint y: 208, endPoint x: 72, endPoint y: 40, distance: 192.2
click at [72, 40] on section "0.0 star rating Write a review Spur Gear Extreme Custom Pumps, Aluminum Spur Ge…" at bounding box center [282, 44] width 428 height 469
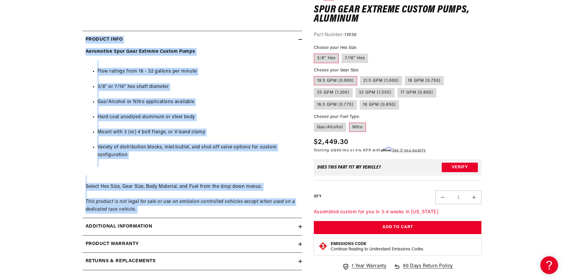
drag, startPoint x: 72, startPoint y: 40, endPoint x: 170, endPoint y: 209, distance: 195.9
click at [170, 209] on section "0.0 star rating Write a review Spur Gear Extreme Custom Pumps, Aluminum Spur Ge…" at bounding box center [282, 44] width 428 height 469
click at [170, 209] on div "Aeromotive Spur Gear Extreme Custom Pumps Flow ratings from 16 - 32 gallons per…" at bounding box center [192, 130] width 219 height 165
drag, startPoint x: 170, startPoint y: 209, endPoint x: 51, endPoint y: 32, distance: 213.5
click at [51, 32] on section "0.0 star rating Write a review Spur Gear Extreme Custom Pumps, Aluminum Spur Ge…" at bounding box center [282, 44] width 564 height 469
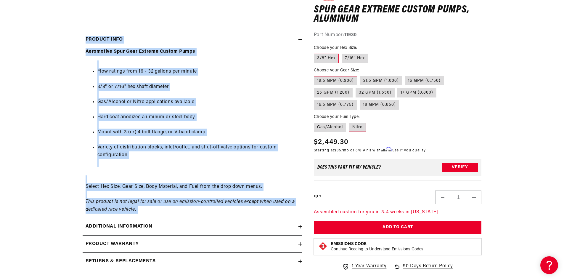
click at [79, 35] on section "0.0 star rating Write a review Spur Gear Extreme Custom Pumps, Aluminum Spur Ge…" at bounding box center [282, 44] width 428 height 469
drag, startPoint x: 79, startPoint y: 35, endPoint x: 168, endPoint y: 211, distance: 196.7
click at [168, 211] on section "0.0 star rating Write a review Spur Gear Extreme Custom Pumps, Aluminum Spur Ge…" at bounding box center [282, 44] width 428 height 469
click at [164, 205] on div "Aeromotive Spur Gear Extreme Custom Pumps Flow ratings from 16 - 32 gallons per…" at bounding box center [192, 130] width 219 height 165
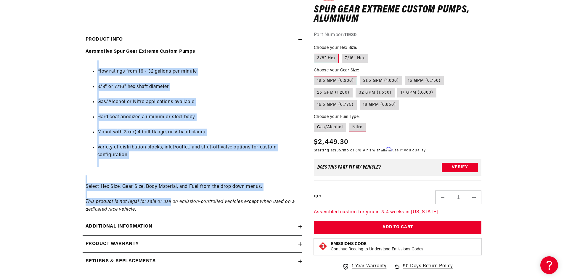
drag, startPoint x: 164, startPoint y: 205, endPoint x: 50, endPoint y: 65, distance: 180.8
click at [50, 65] on section "0.0 star rating Write a review Spur Gear Extreme Custom Pumps, Aluminum Spur Ge…" at bounding box center [282, 44] width 564 height 469
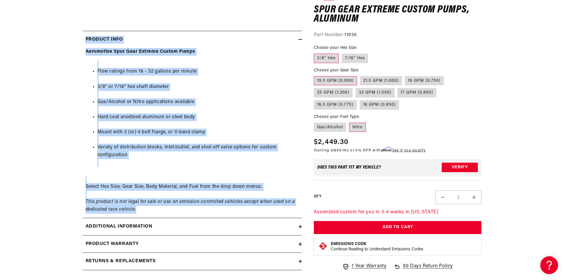
drag, startPoint x: 75, startPoint y: 37, endPoint x: 151, endPoint y: 211, distance: 190.1
click at [151, 211] on section "0.0 star rating Write a review Spur Gear Extreme Custom Pumps, Aluminum Spur Ge…" at bounding box center [282, 44] width 428 height 469
click at [151, 211] on div "Aeromotive Spur Gear Extreme Custom Pumps Flow ratings from 16 - 32 gallons per…" at bounding box center [192, 130] width 219 height 165
drag, startPoint x: 151, startPoint y: 211, endPoint x: 49, endPoint y: 42, distance: 197.6
click at [49, 42] on section "0.0 star rating Write a review Spur Gear Extreme Custom Pumps, Aluminum Spur Ge…" at bounding box center [282, 44] width 564 height 469
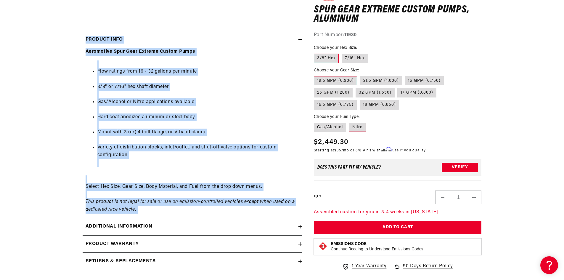
click at [49, 42] on section "0.0 star rating Write a review Spur Gear Extreme Custom Pumps, Aluminum Spur Ge…" at bounding box center [282, 44] width 564 height 469
drag, startPoint x: 49, startPoint y: 42, endPoint x: 156, endPoint y: 207, distance: 197.4
click at [156, 207] on section "0.0 star rating Write a review Spur Gear Extreme Custom Pumps, Aluminum Spur Ge…" at bounding box center [282, 44] width 564 height 469
